Goal: Transaction & Acquisition: Purchase product/service

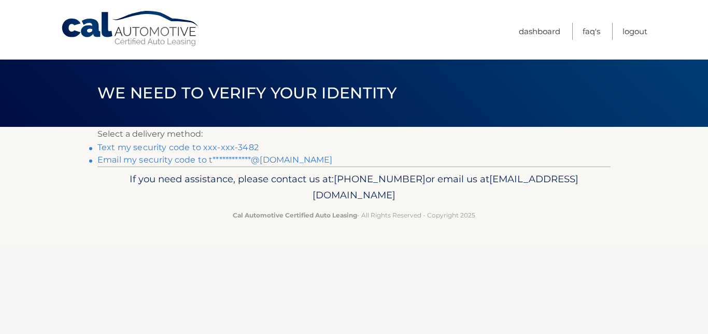
click at [245, 146] on link "Text my security code to xxx-xxx-3482" at bounding box center [177, 148] width 161 height 10
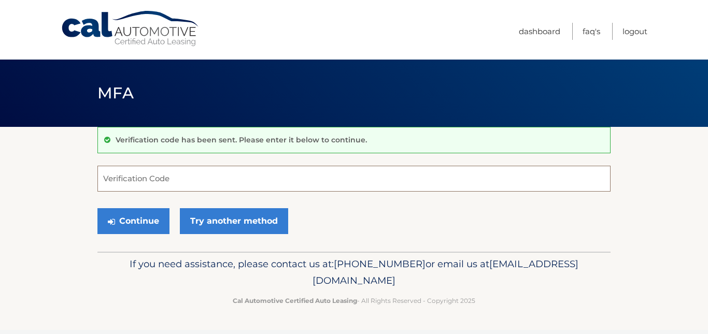
click at [226, 177] on input "Verification Code" at bounding box center [353, 179] width 513 height 26
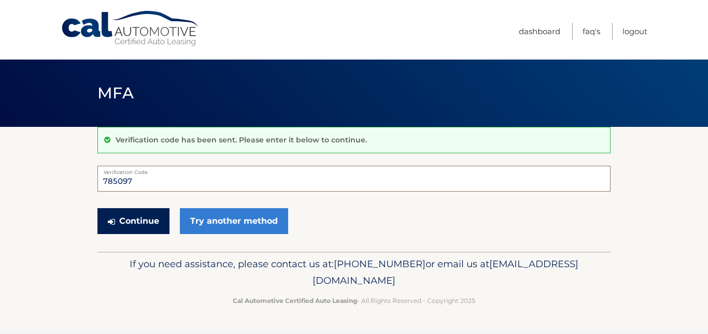
type input "785097"
click at [147, 217] on button "Continue" at bounding box center [133, 221] width 72 height 26
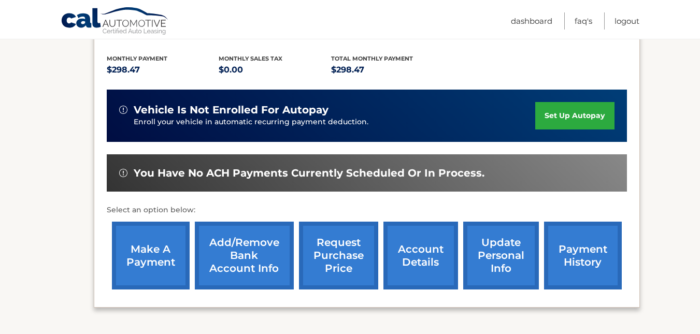
scroll to position [226, 0]
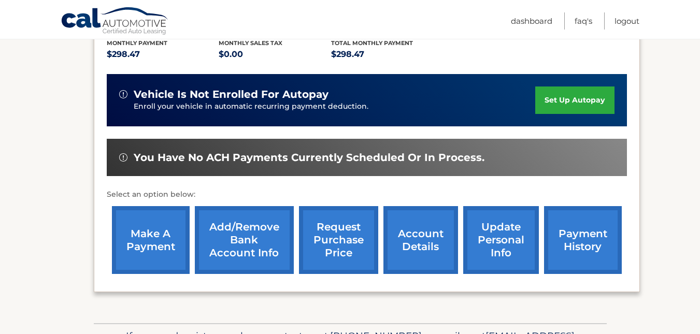
click at [138, 230] on link "make a payment" at bounding box center [151, 240] width 78 height 68
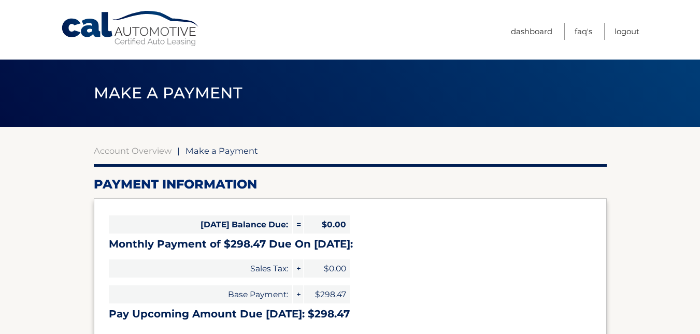
select select "YTZlMWM4YzItNzFmZS00NTYzLThjNDgtOWYzYTYzYjYzZWQ1"
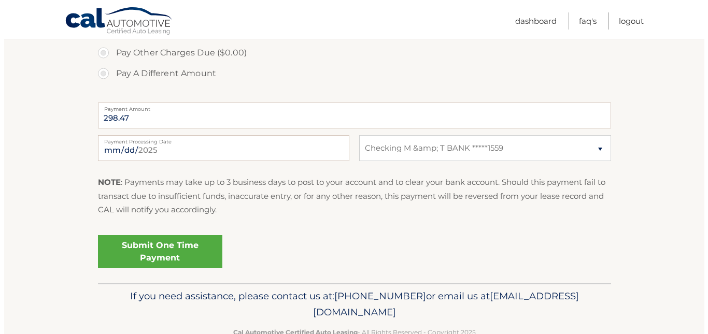
scroll to position [386, 0]
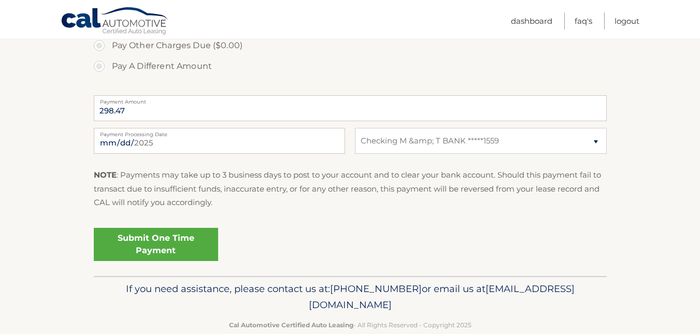
click at [147, 245] on link "Submit One Time Payment" at bounding box center [156, 244] width 124 height 33
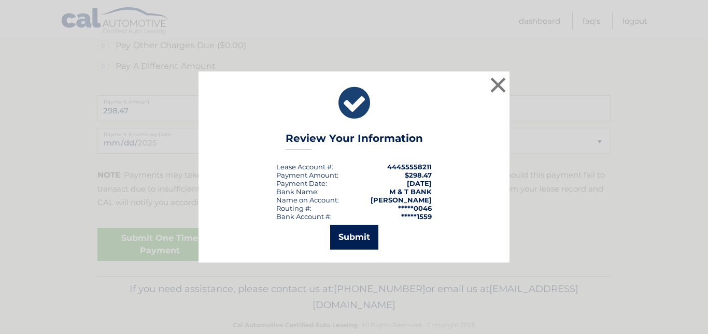
click at [362, 236] on button "Submit" at bounding box center [354, 237] width 48 height 25
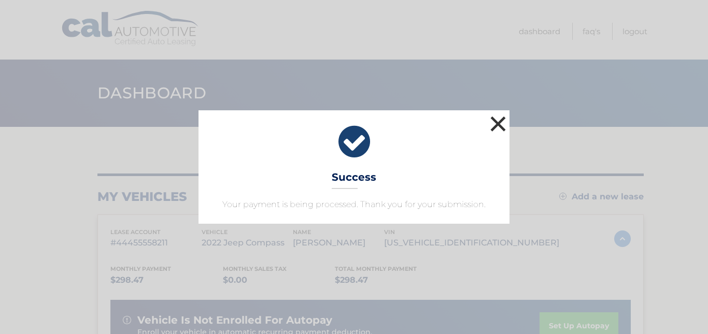
click at [500, 121] on button "×" at bounding box center [498, 124] width 21 height 21
